Goal: Use online tool/utility: Utilize a website feature to perform a specific function

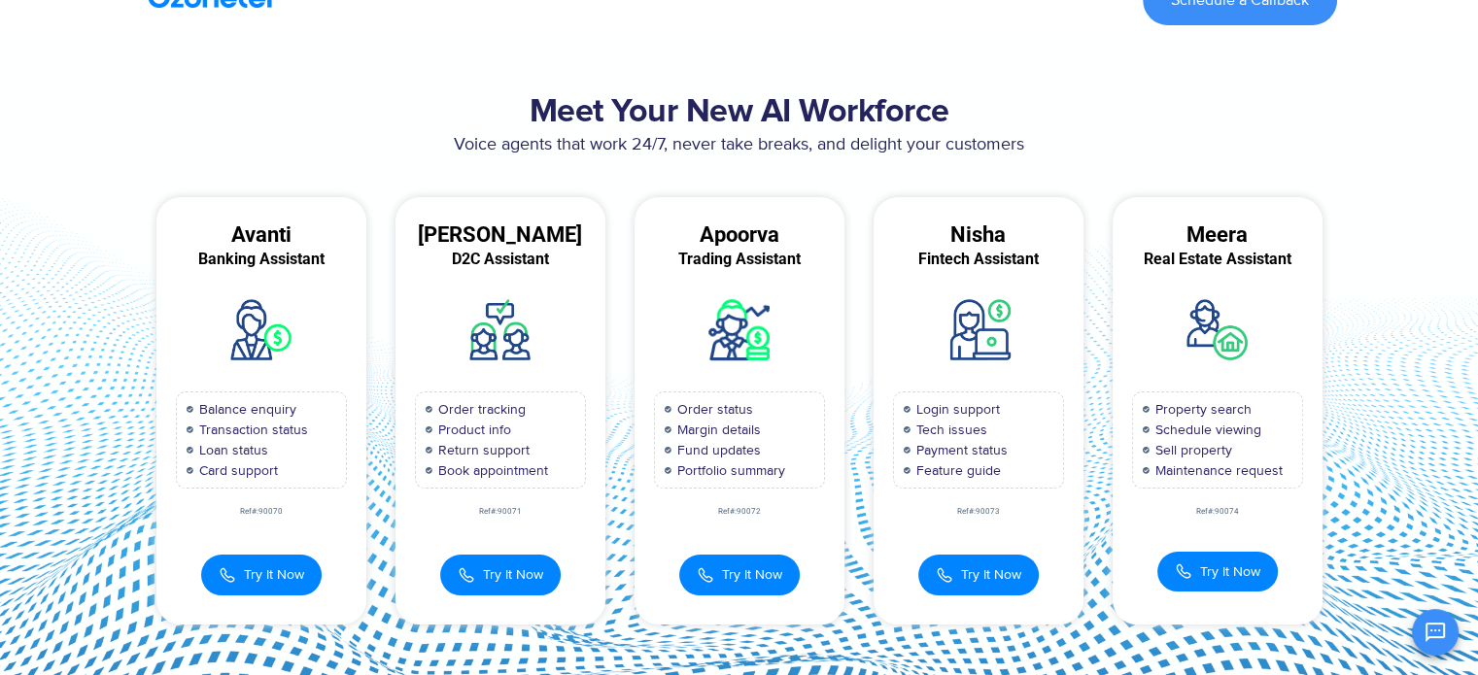
scroll to position [31, 0]
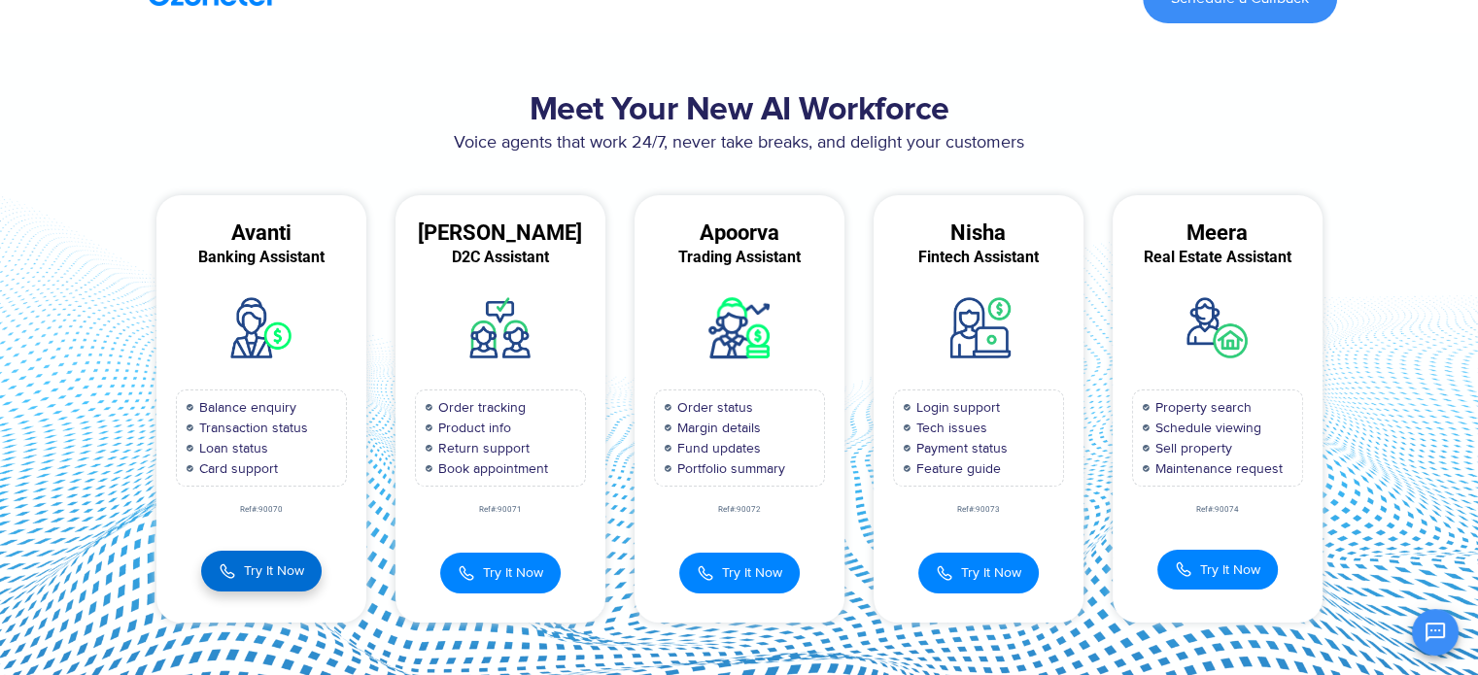
click at [265, 565] on span "Try It Now" at bounding box center [274, 571] width 60 height 20
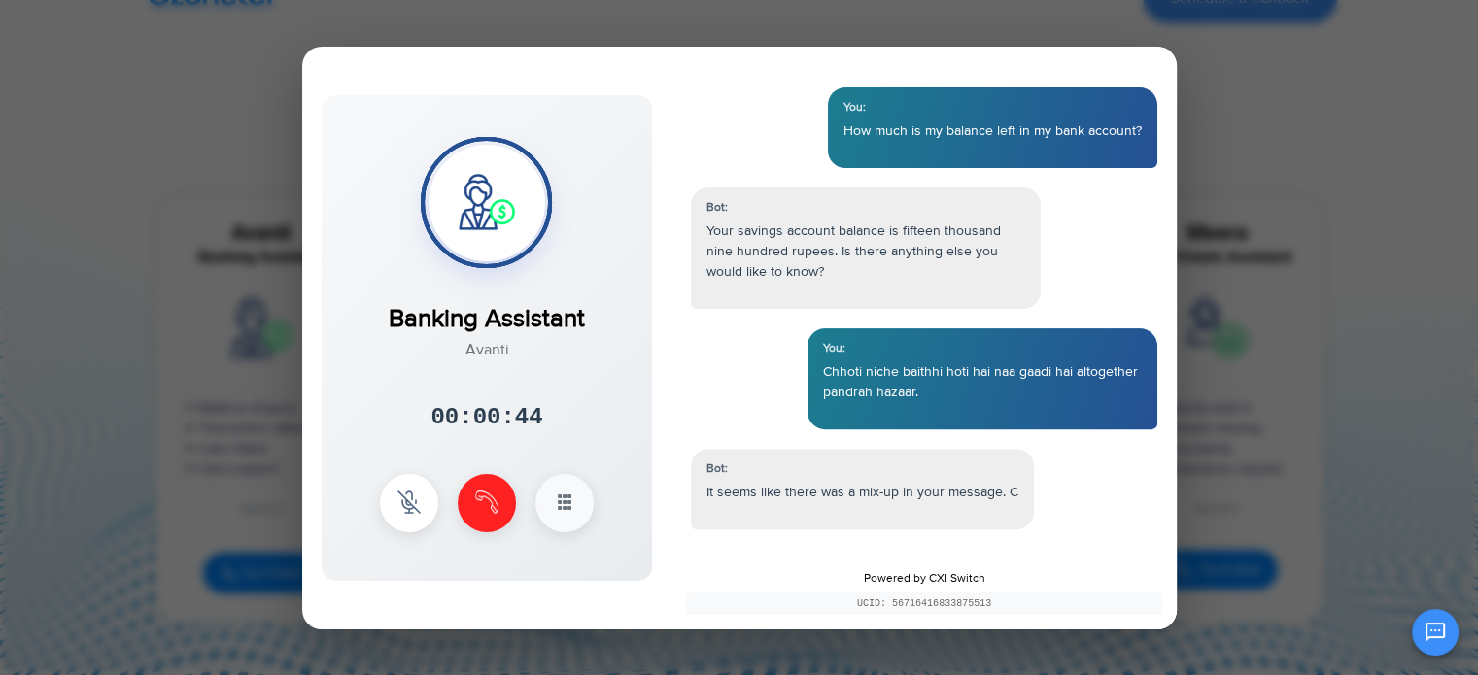
scroll to position [634, 0]
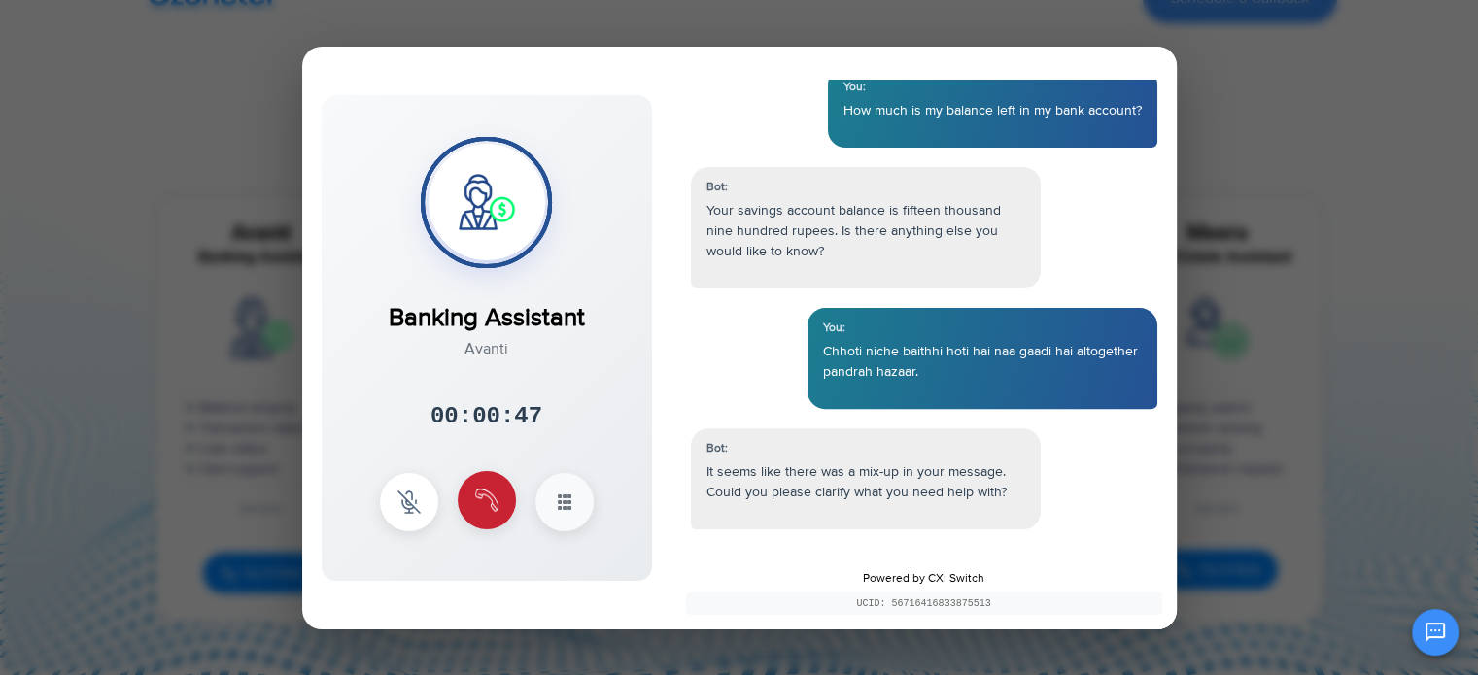
click at [479, 500] on img at bounding box center [486, 500] width 23 height 23
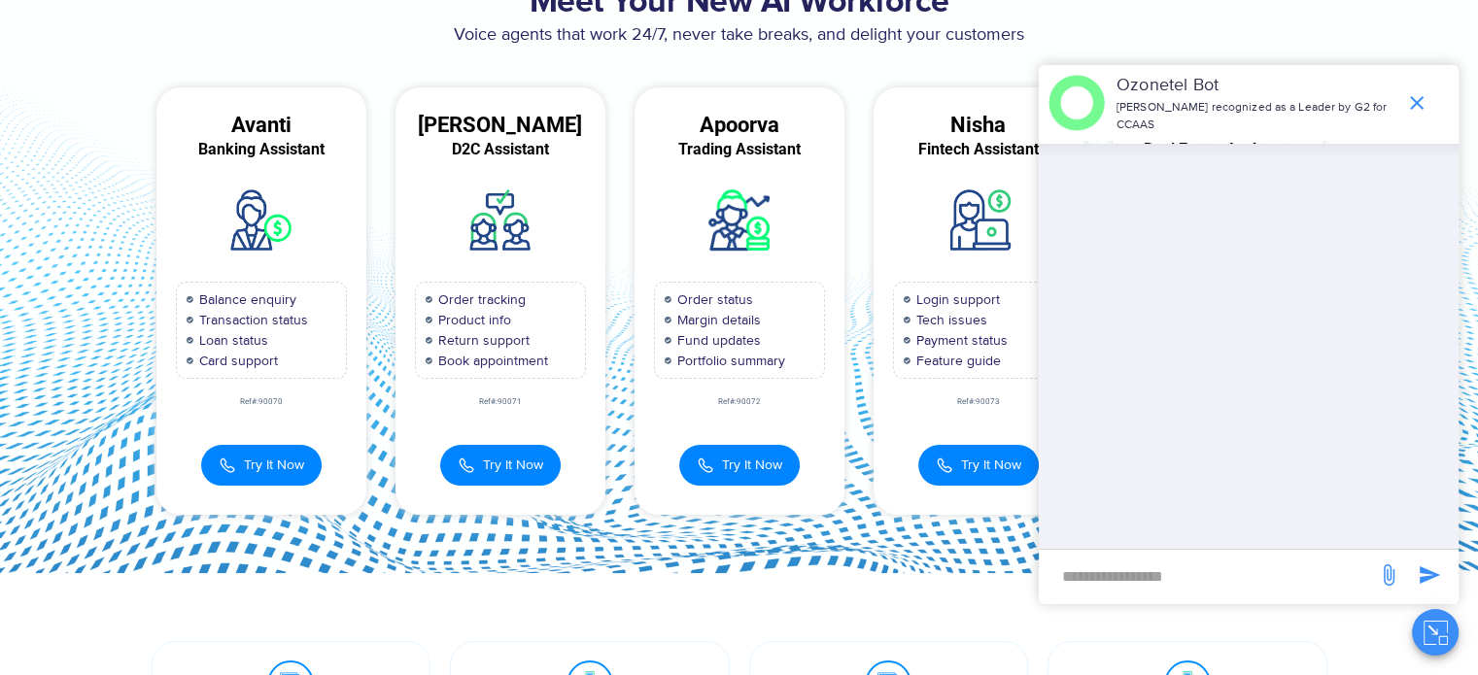
scroll to position [0, 0]
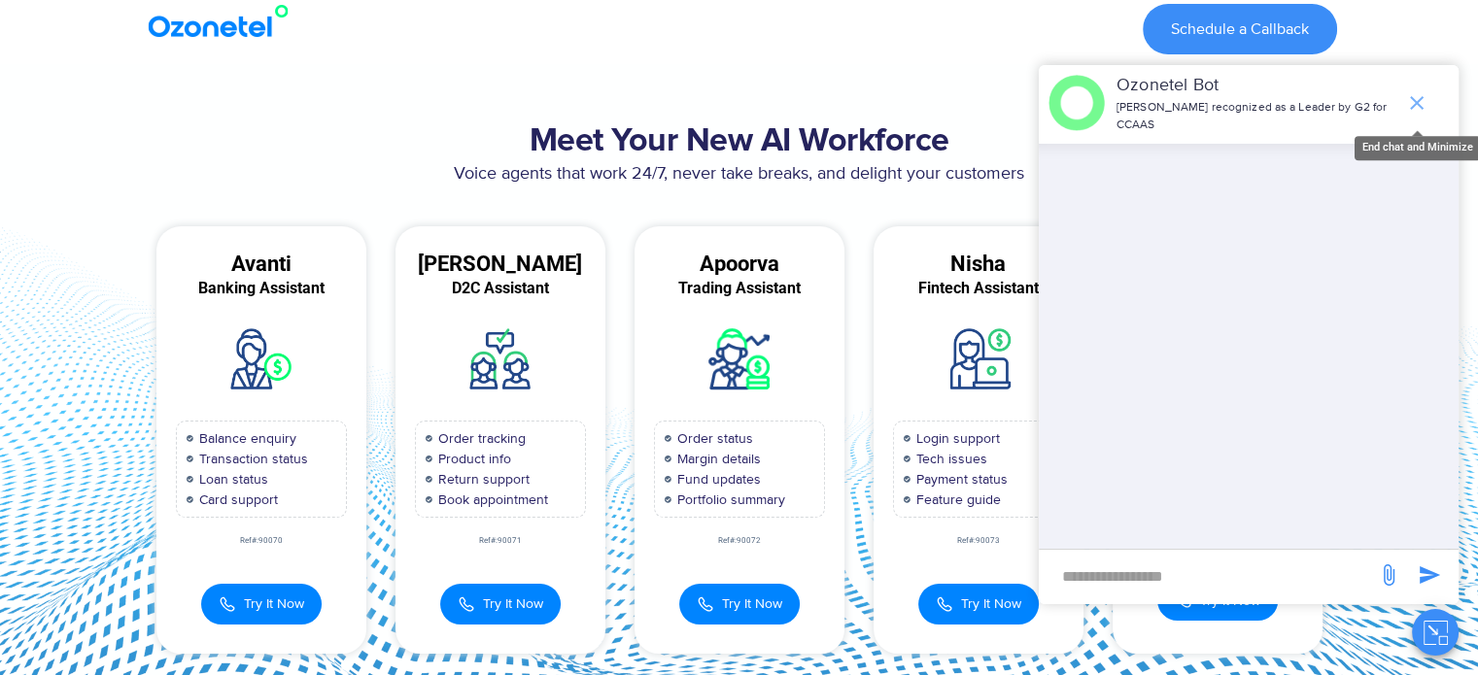
click at [1422, 103] on icon "end chat or minimize" at bounding box center [1416, 102] width 23 height 23
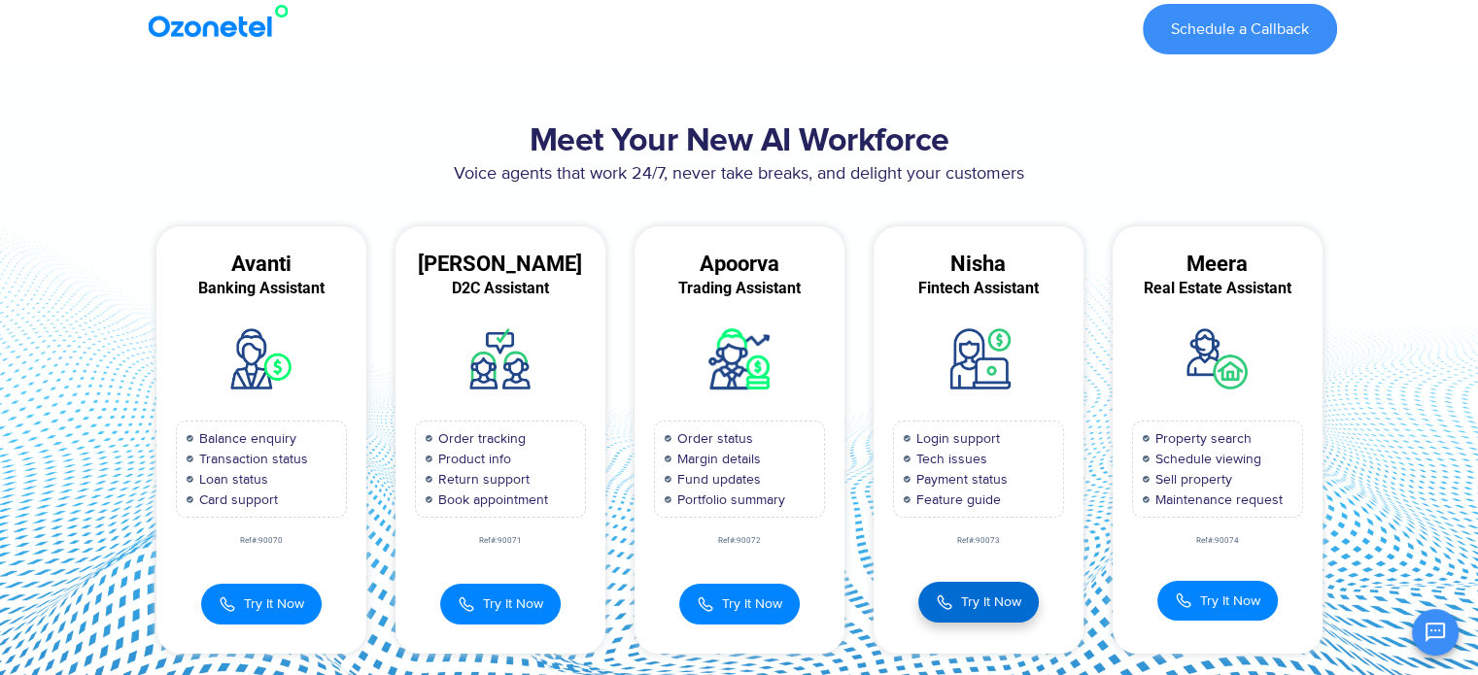
click at [973, 610] on span "Try It Now" at bounding box center [991, 602] width 60 height 20
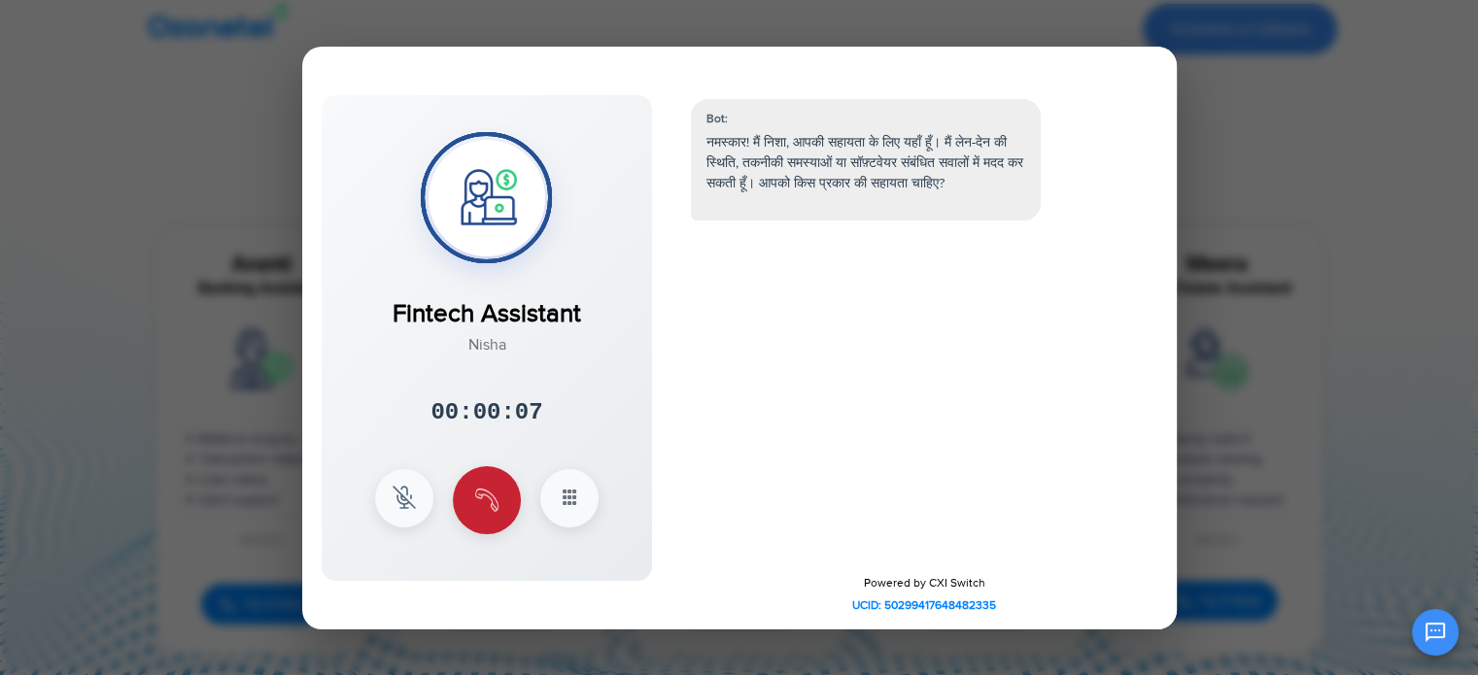
click at [478, 498] on img at bounding box center [486, 500] width 23 height 23
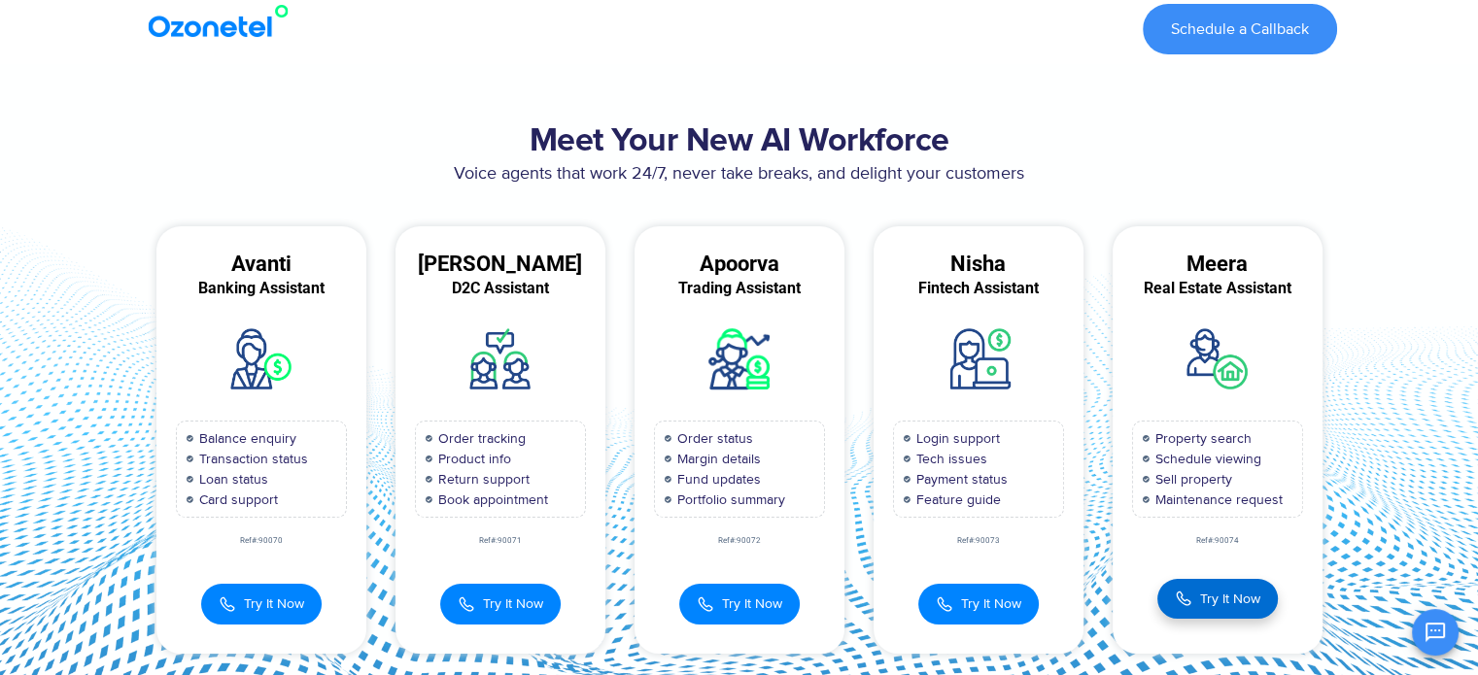
click at [1201, 594] on span "Try It Now" at bounding box center [1230, 599] width 60 height 20
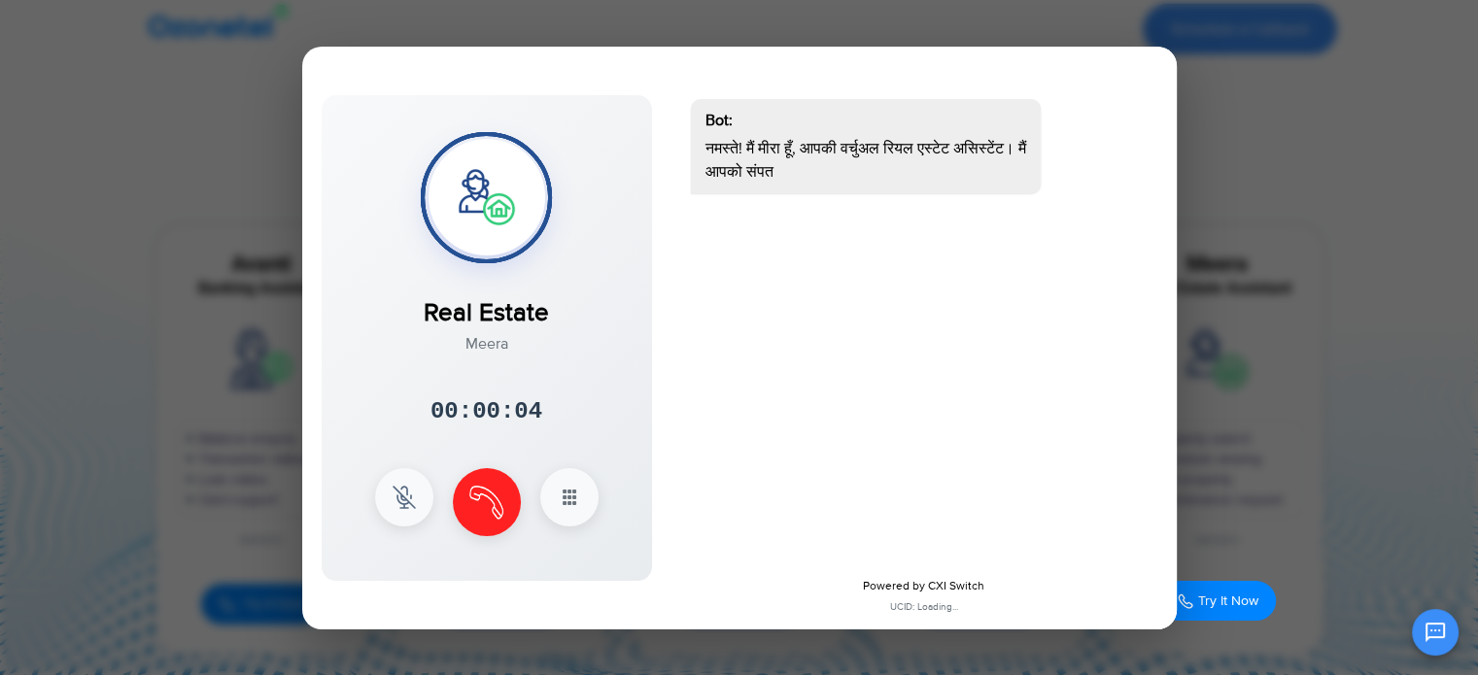
click at [1330, 419] on div at bounding box center [739, 337] width 1478 height 675
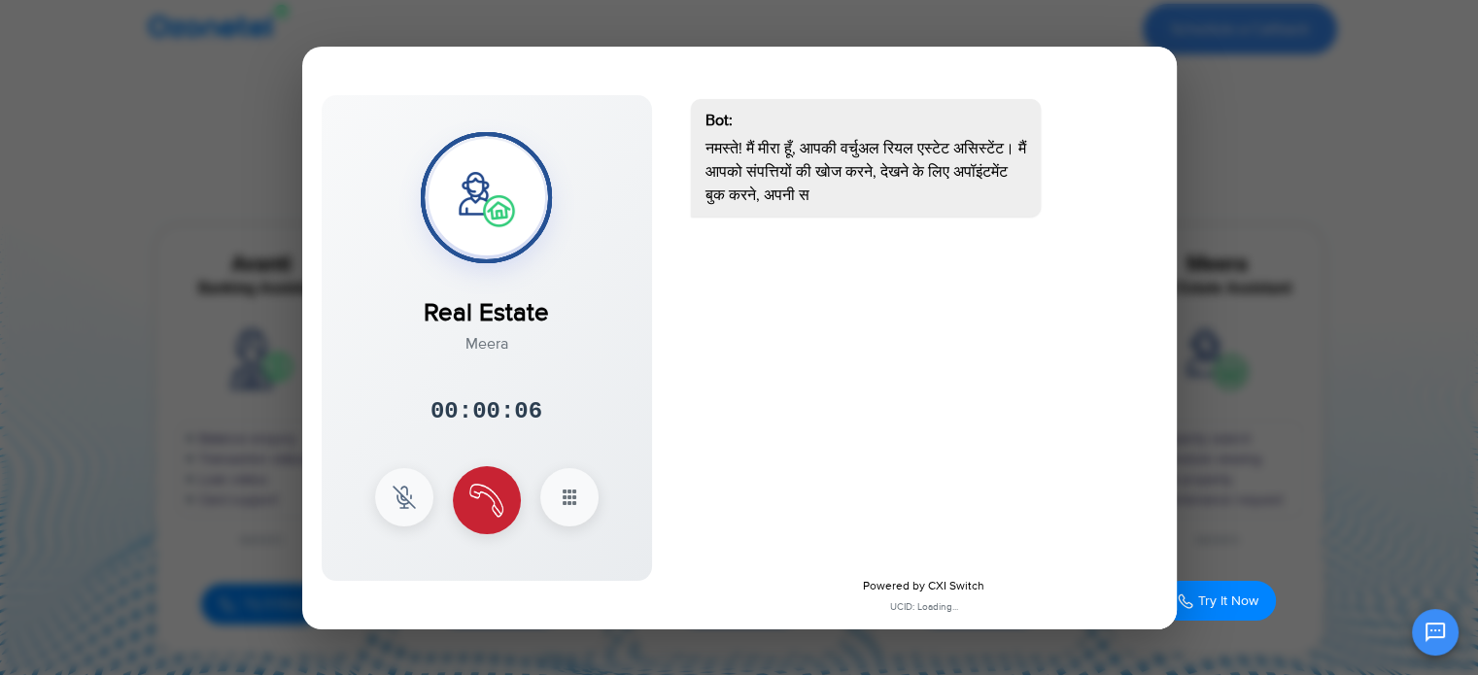
click at [489, 513] on img at bounding box center [486, 501] width 34 height 34
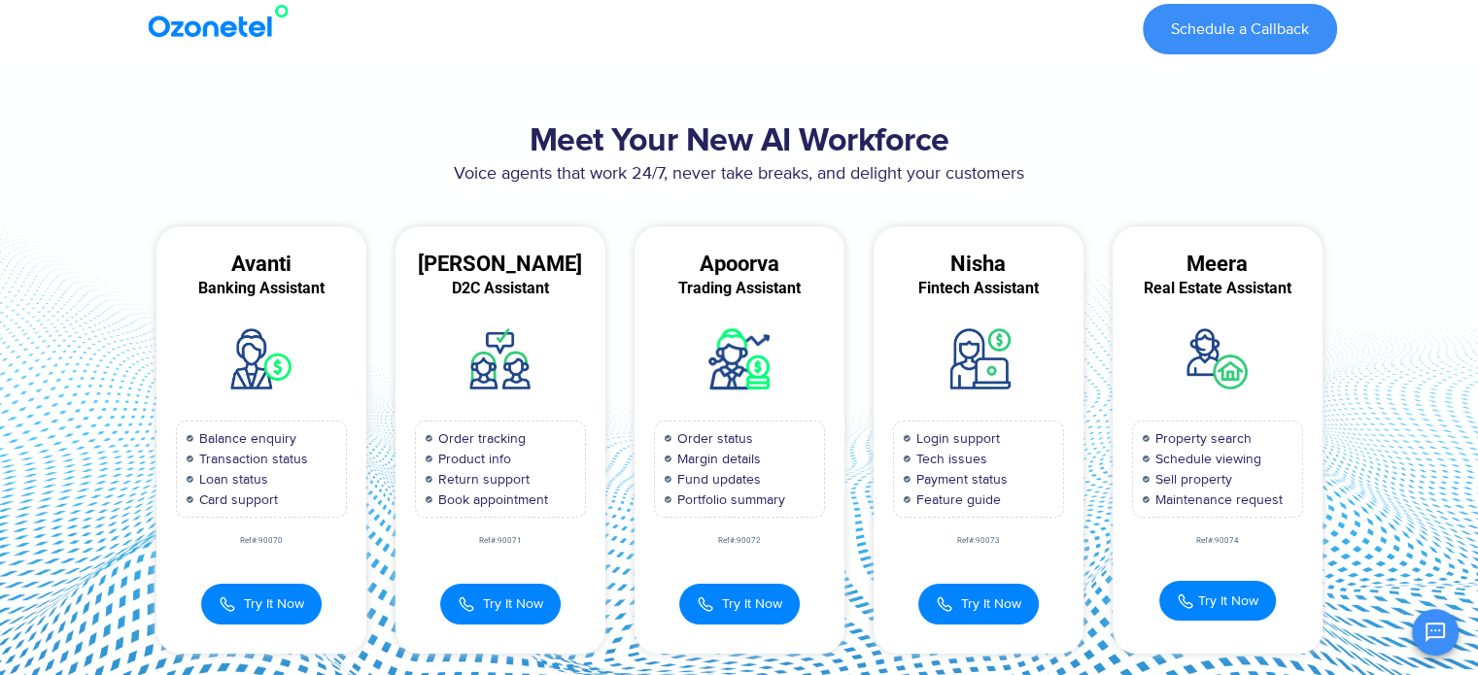
scroll to position [30, 0]
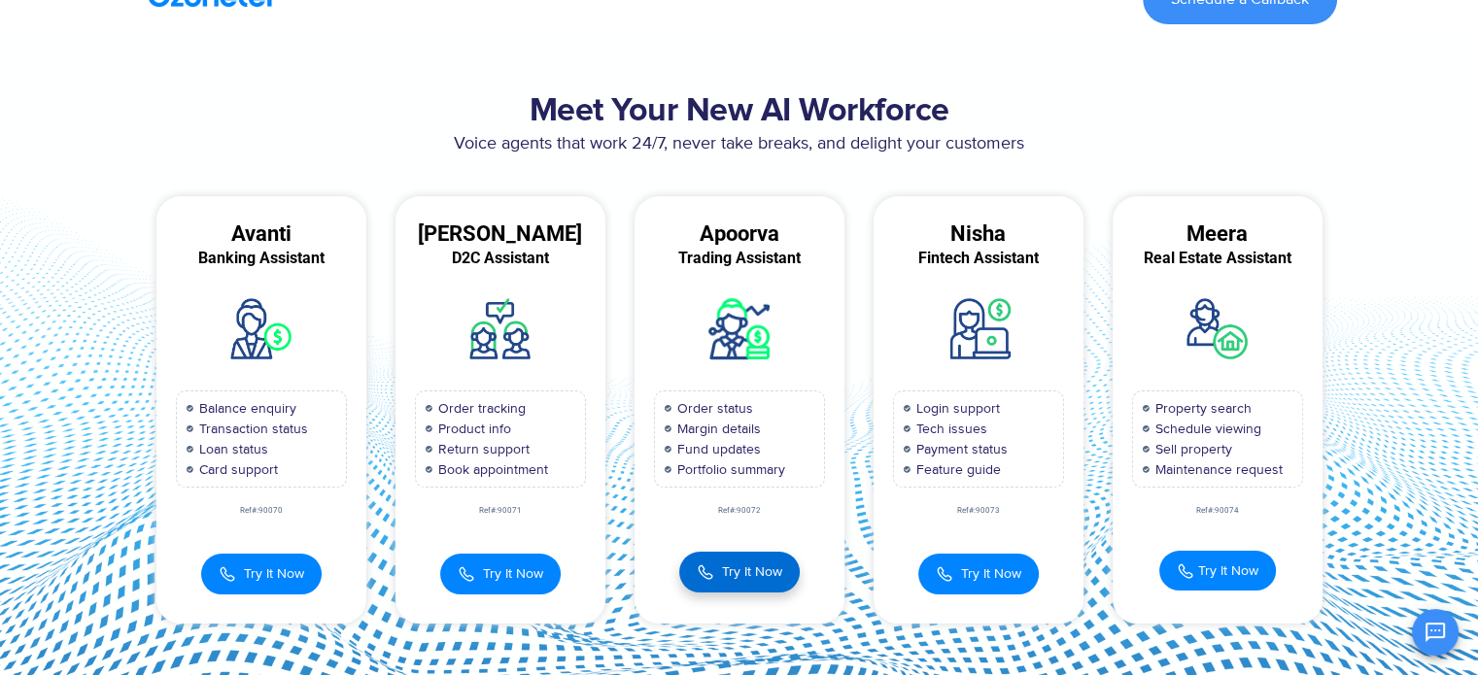
click at [727, 574] on span "Try It Now" at bounding box center [752, 572] width 60 height 20
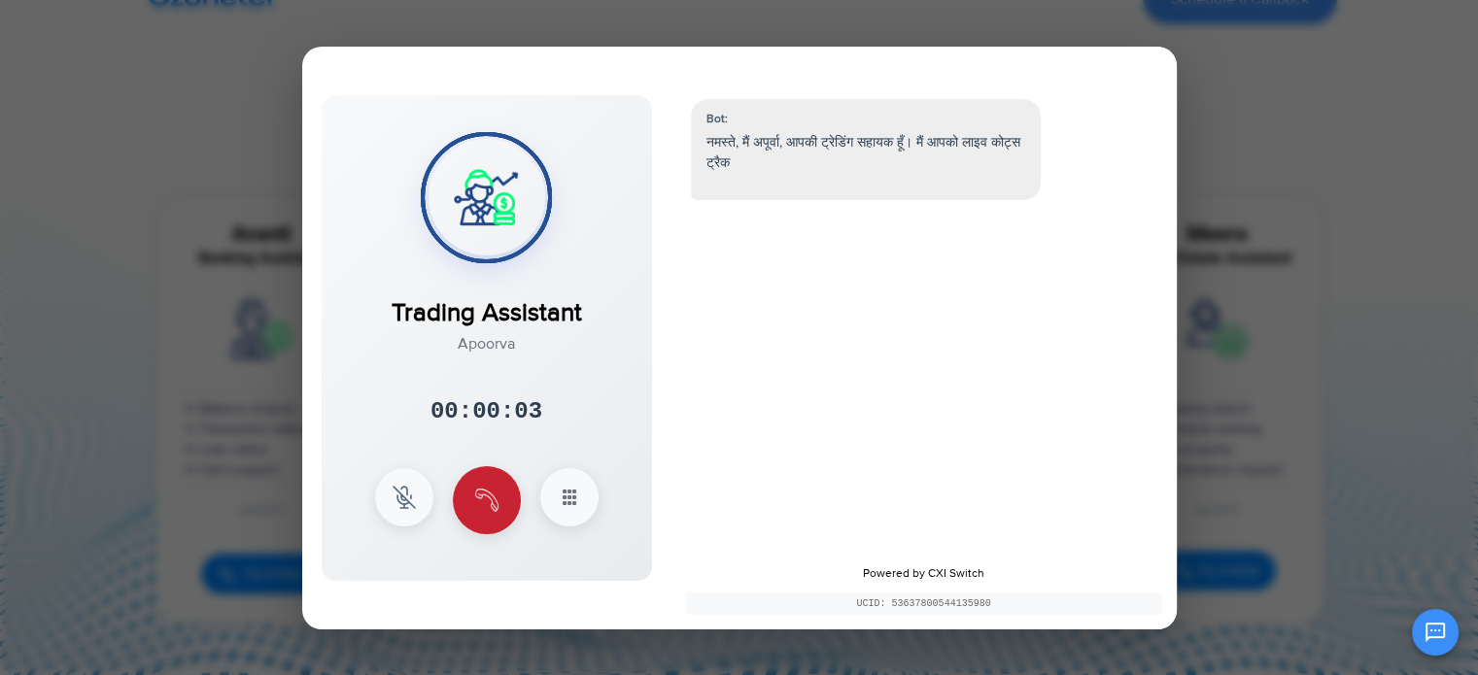
click at [481, 496] on img at bounding box center [486, 500] width 23 height 23
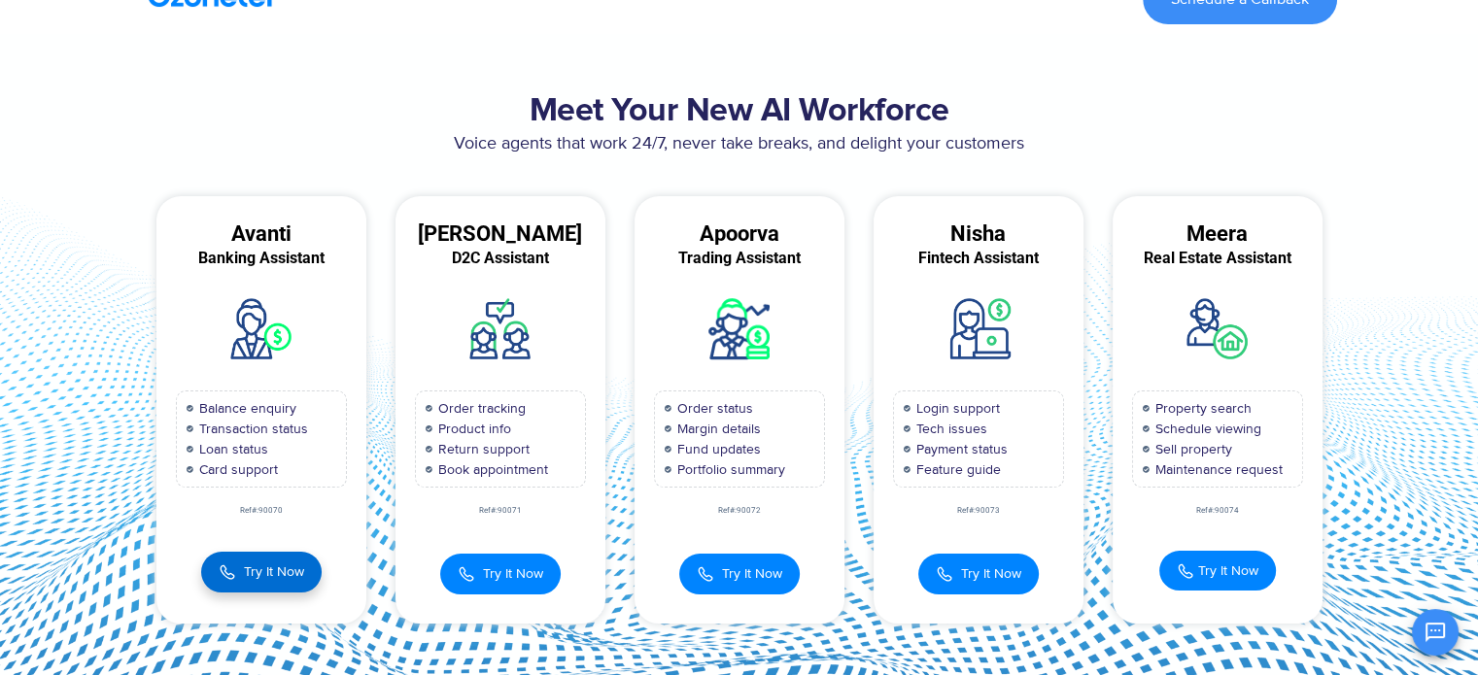
click at [295, 577] on span "Try It Now" at bounding box center [274, 572] width 60 height 20
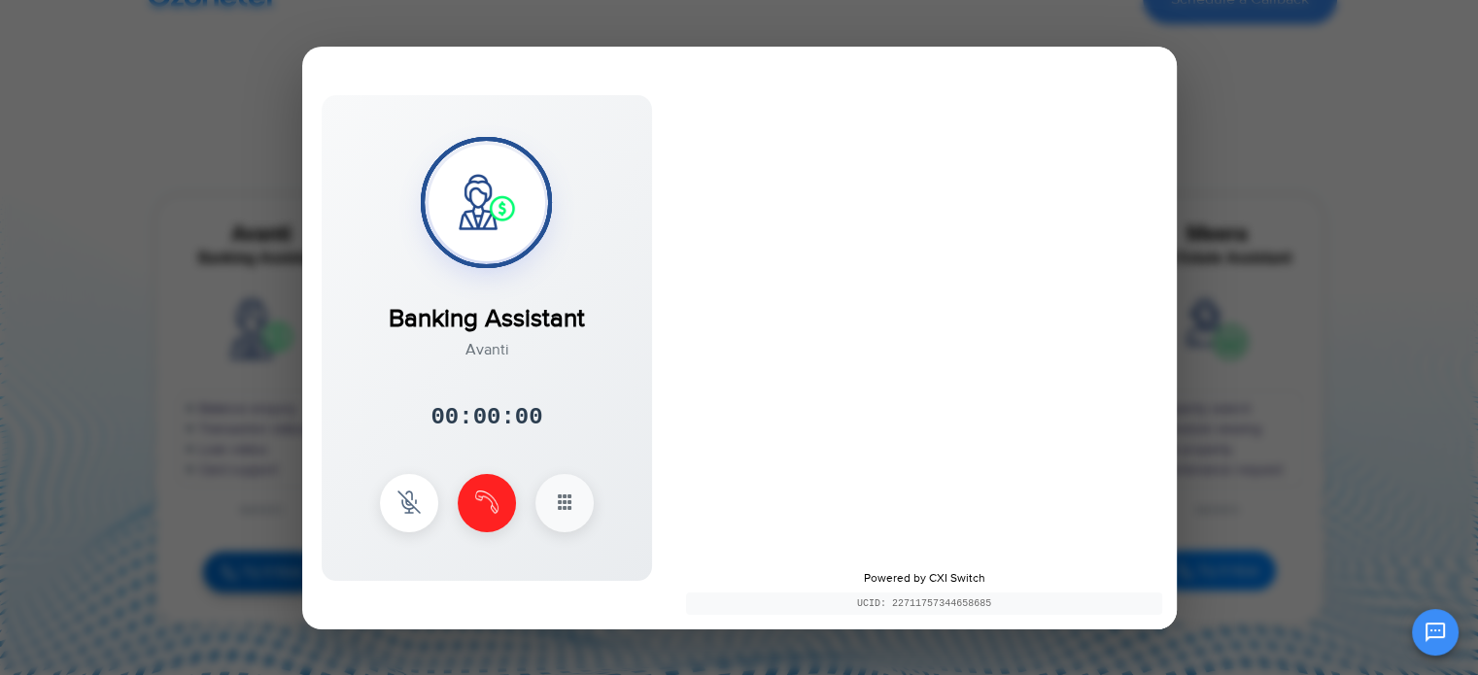
scroll to position [0, 0]
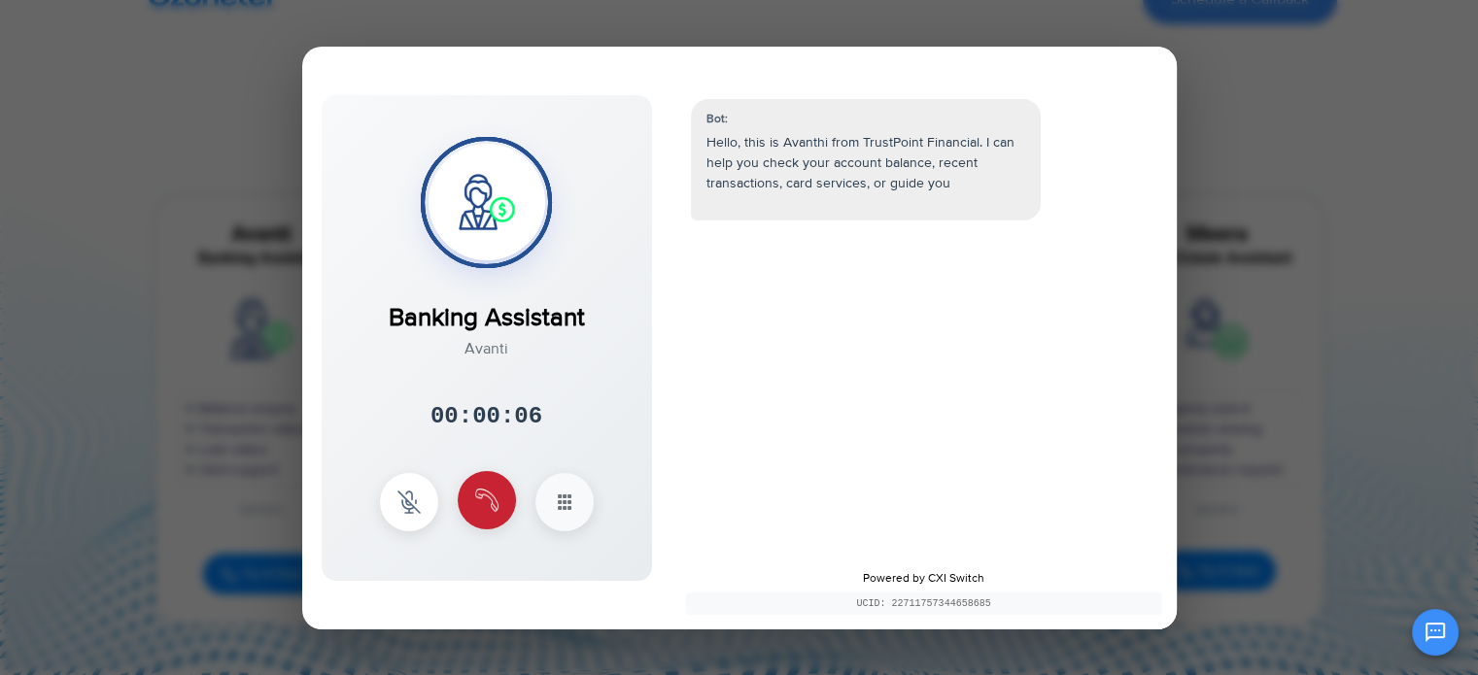
click at [485, 477] on button at bounding box center [487, 500] width 58 height 58
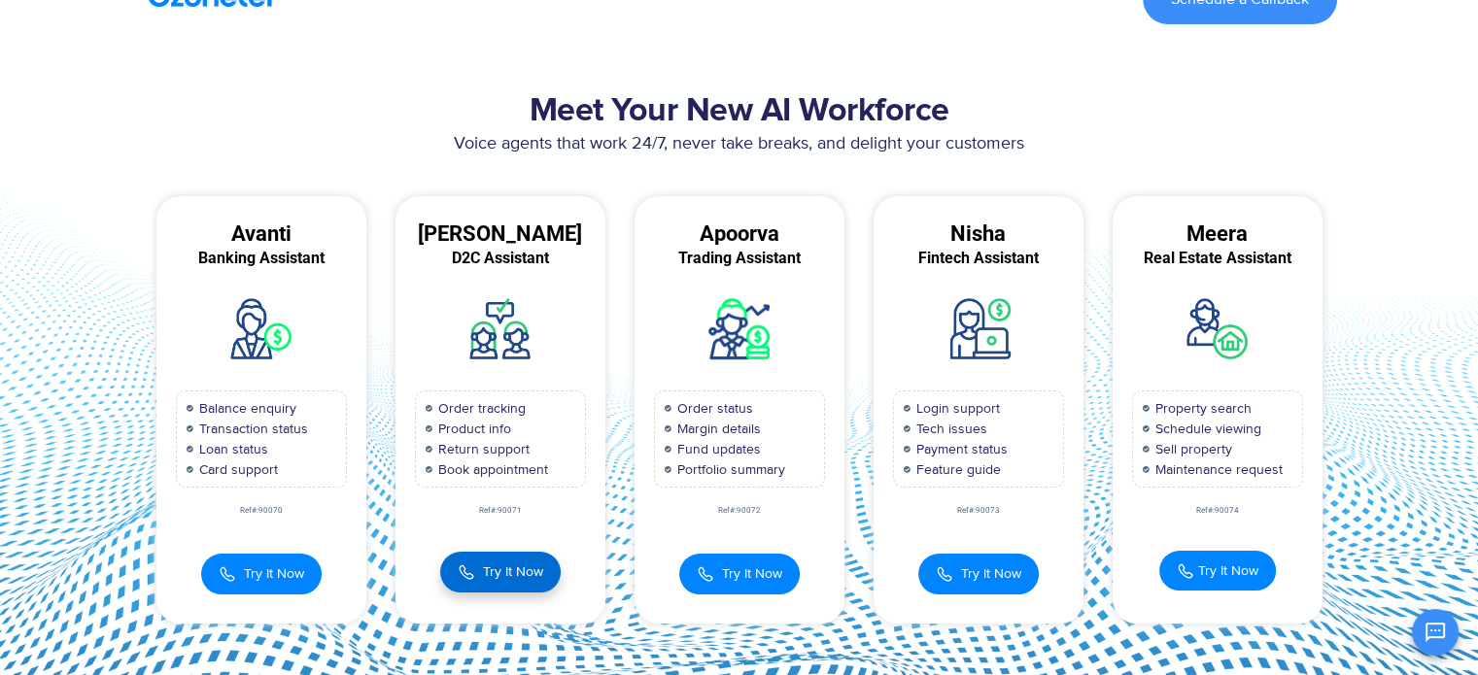
click at [528, 586] on button "Try It Now" at bounding box center [500, 572] width 120 height 41
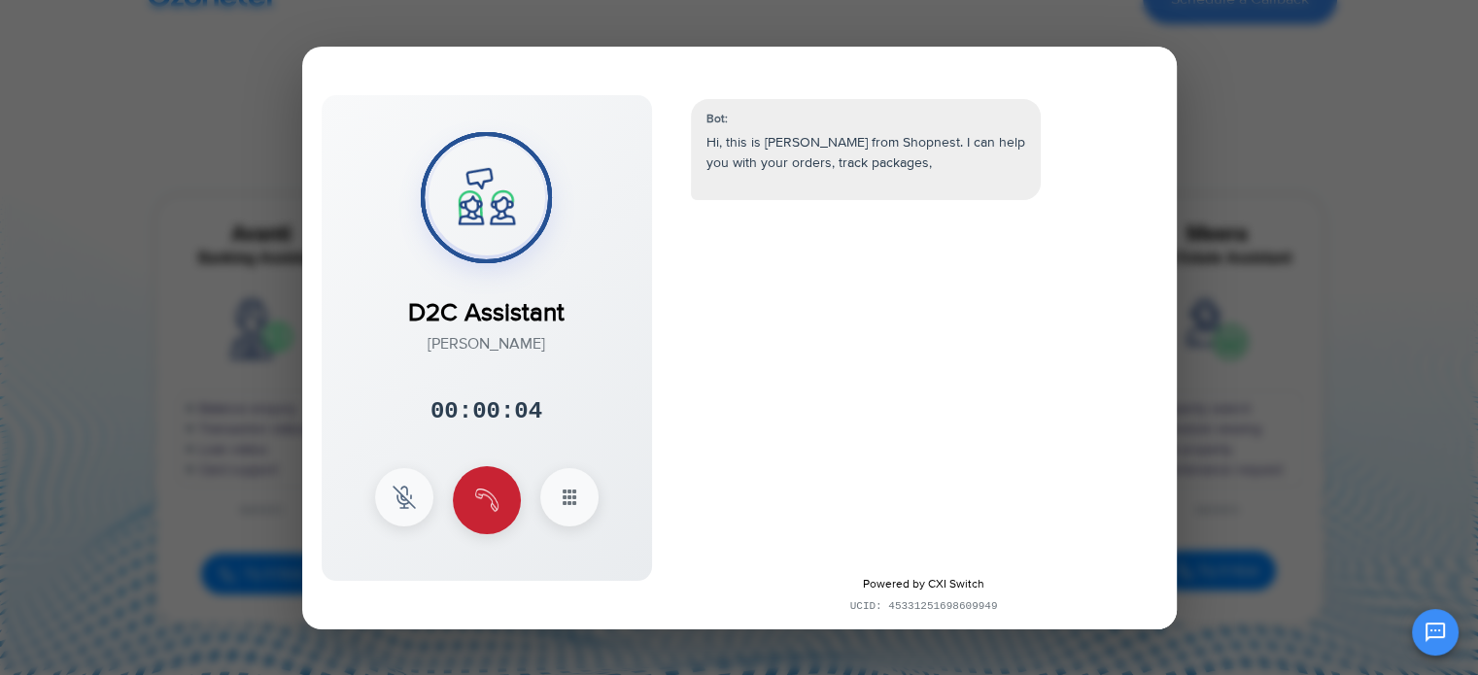
click at [512, 492] on button at bounding box center [487, 500] width 68 height 68
